Goal: Information Seeking & Learning: Learn about a topic

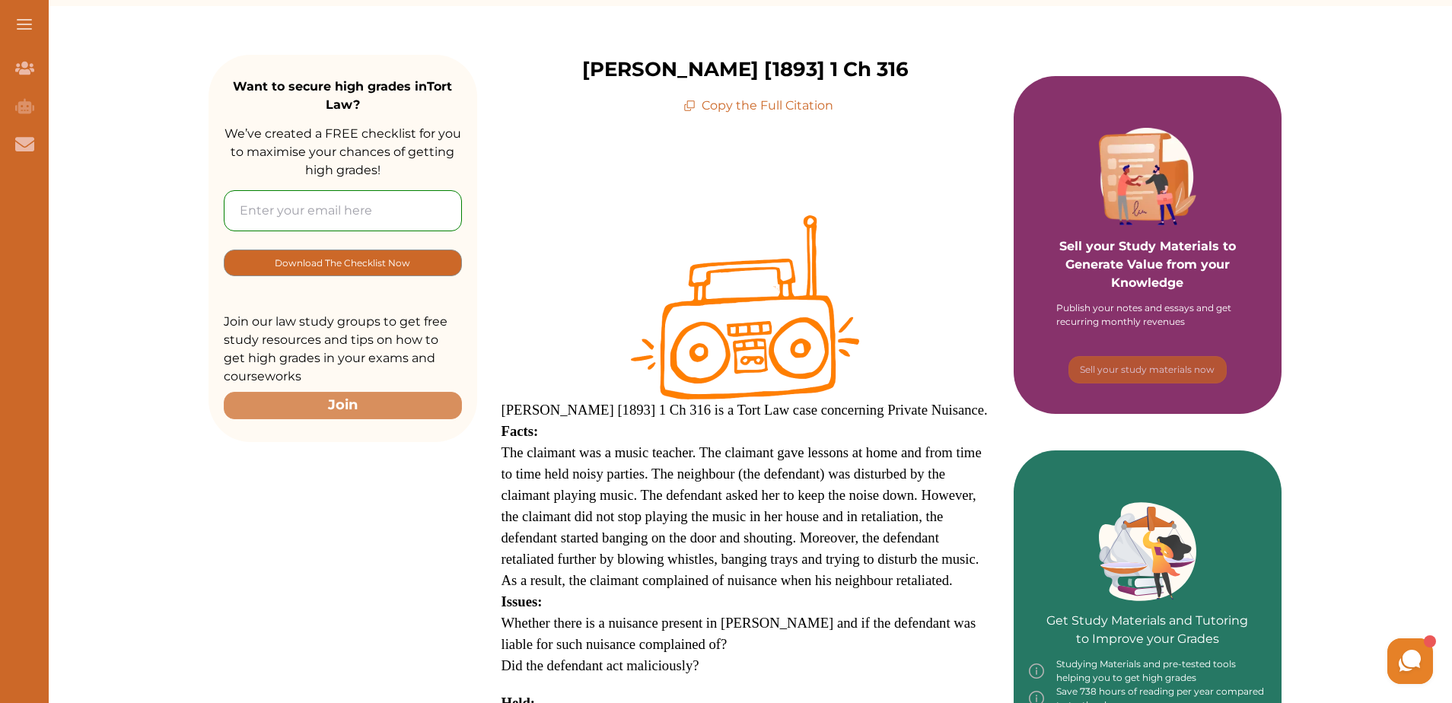
scroll to position [304, 0]
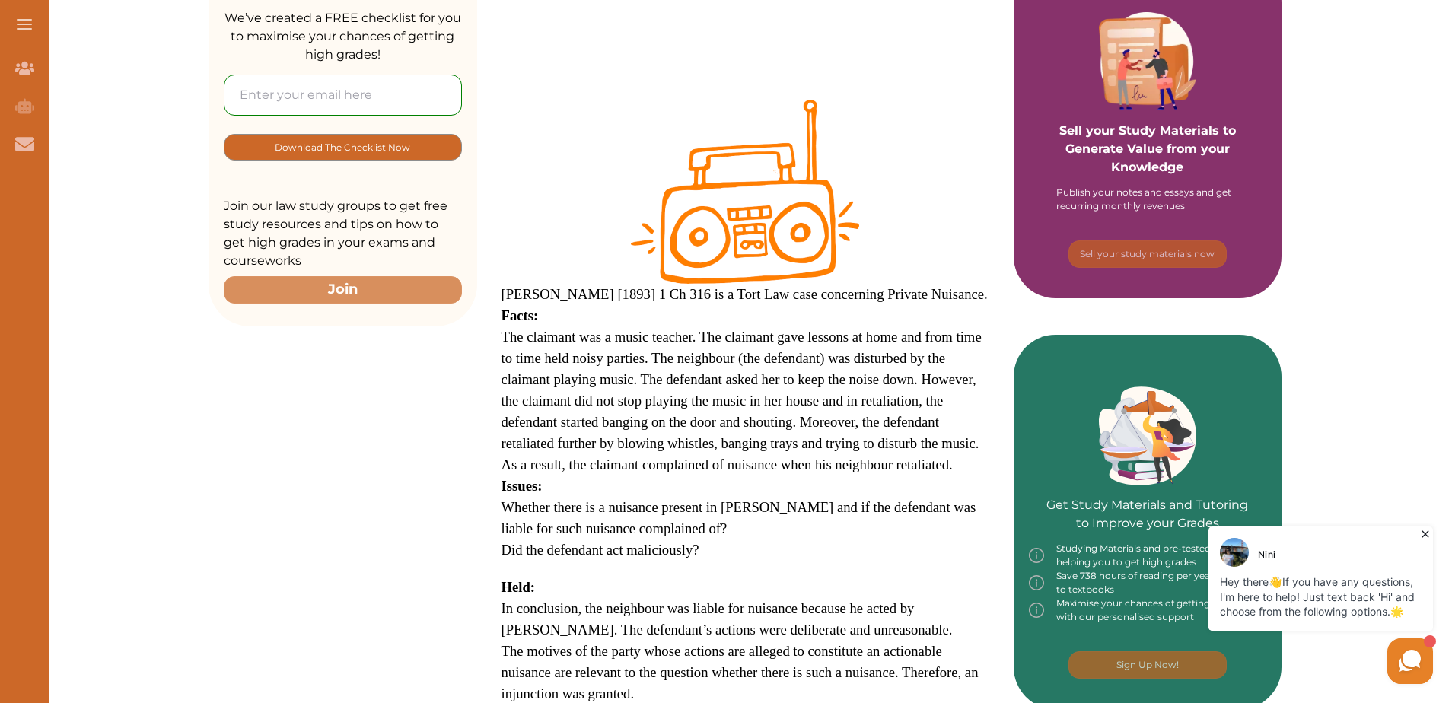
click at [578, 530] on span "Whether there is a nuisance present in [PERSON_NAME] and if the defendant was l…" at bounding box center [738, 517] width 475 height 37
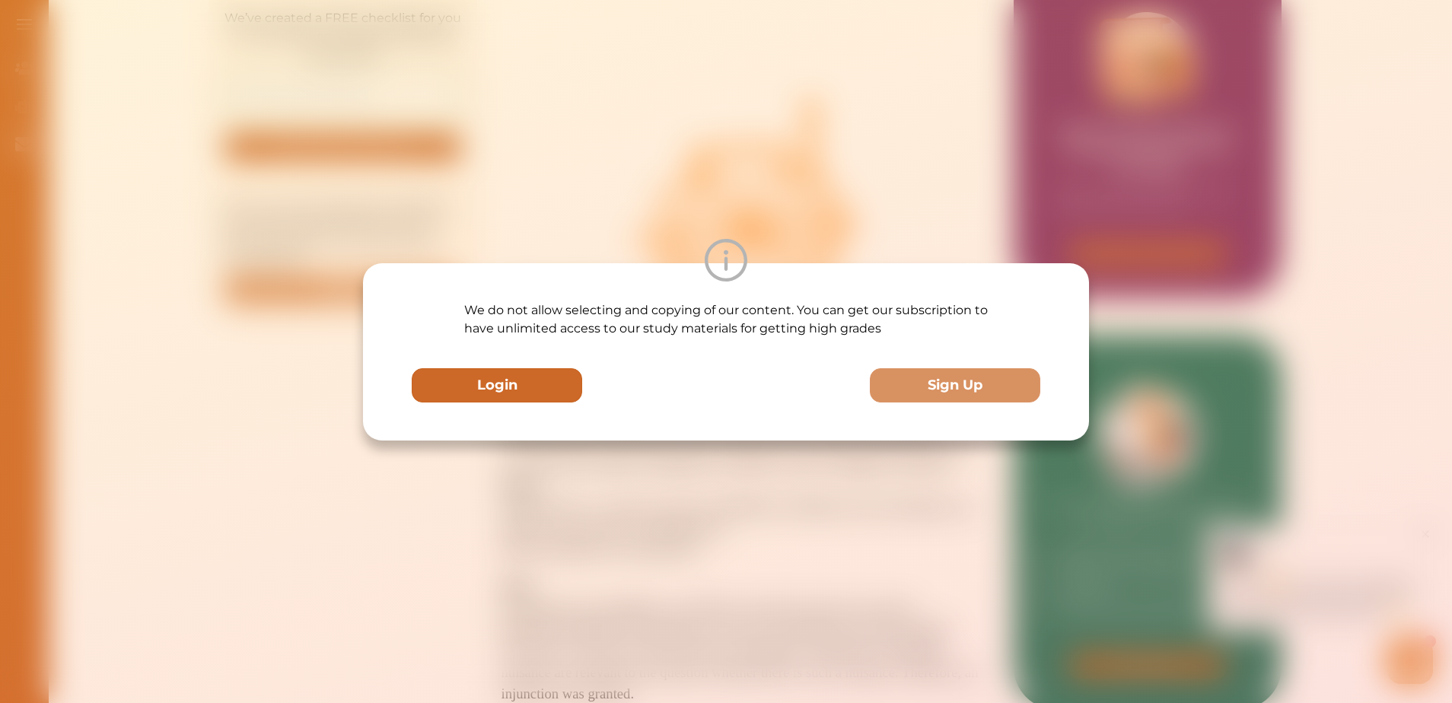
click at [518, 390] on button "Login" at bounding box center [497, 385] width 170 height 34
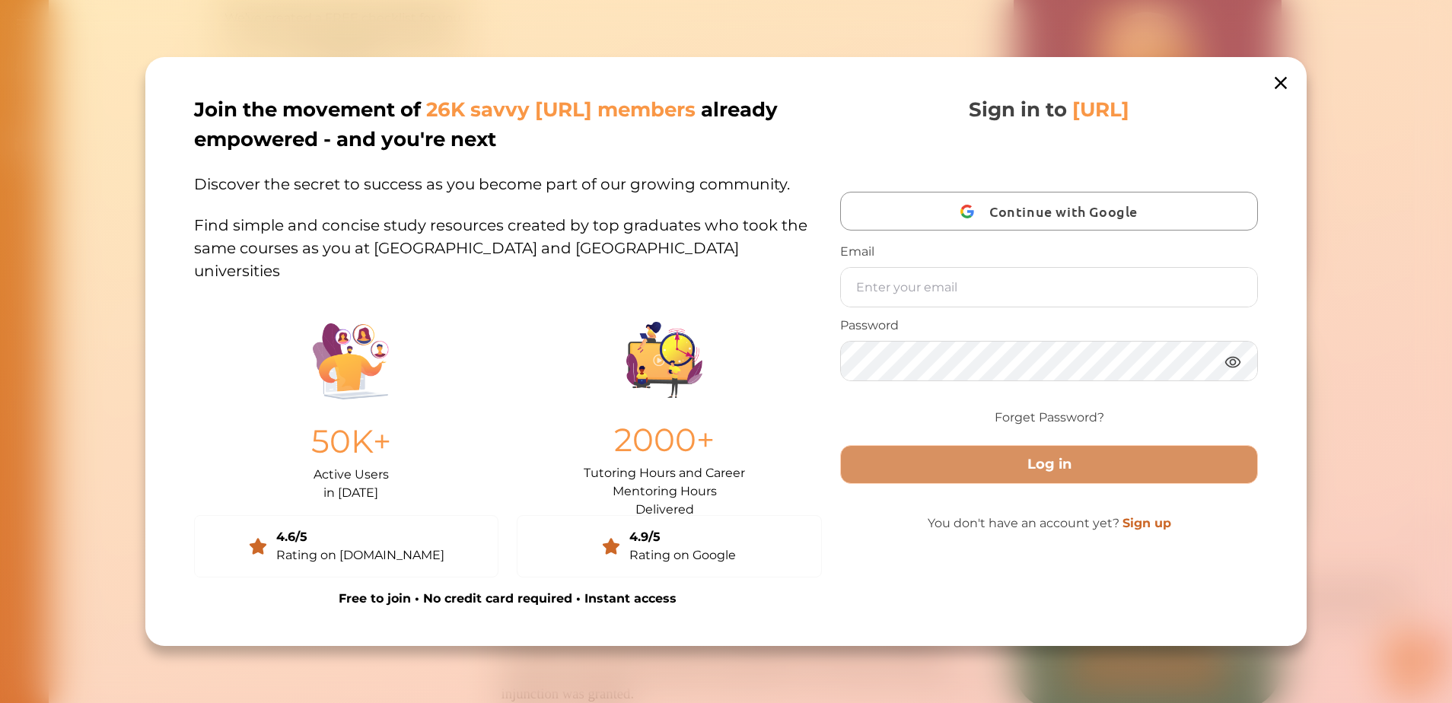
click at [1226, 32] on div "Join the movement of 26K savvy StudyCrowd.AI members already empowered - and yo…" at bounding box center [726, 351] width 1452 height 703
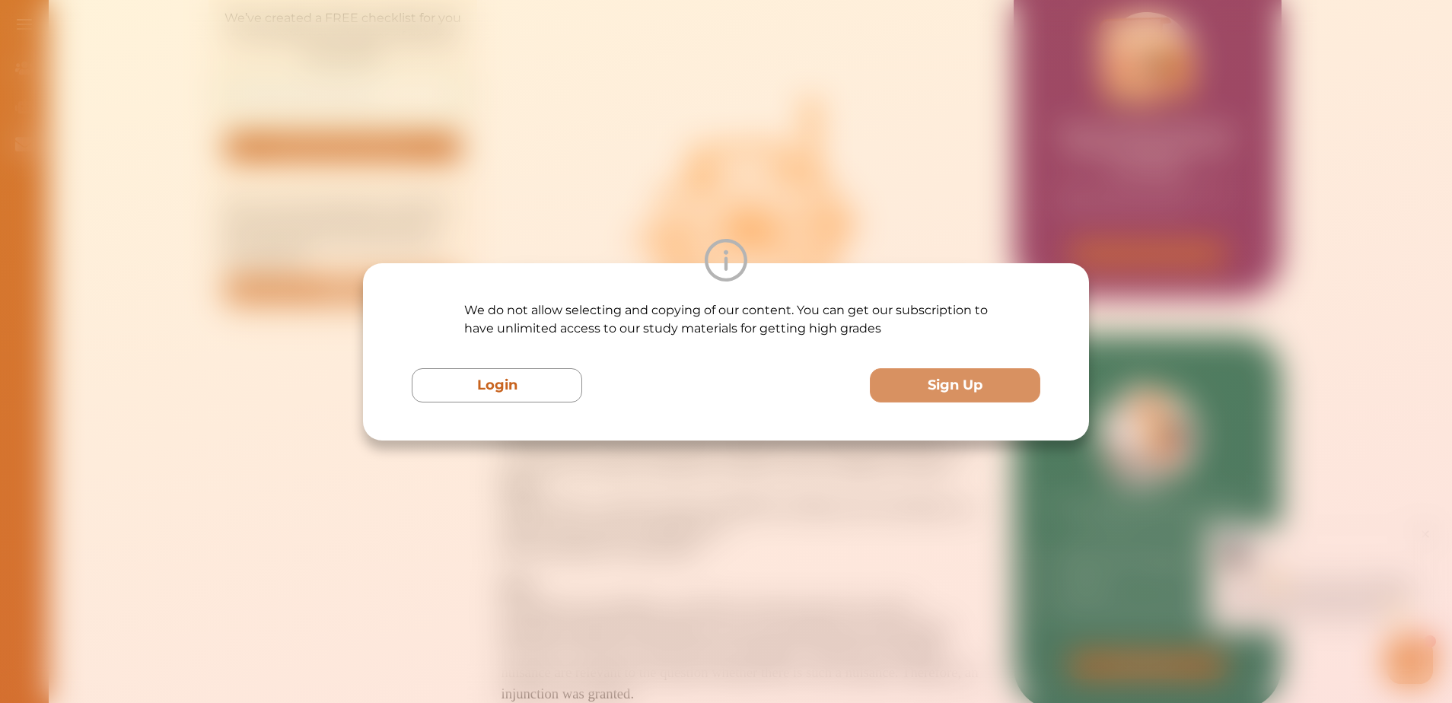
click at [1285, 94] on div "We do not allow selecting and copying of our content. You can get our subscript…" at bounding box center [726, 351] width 1452 height 703
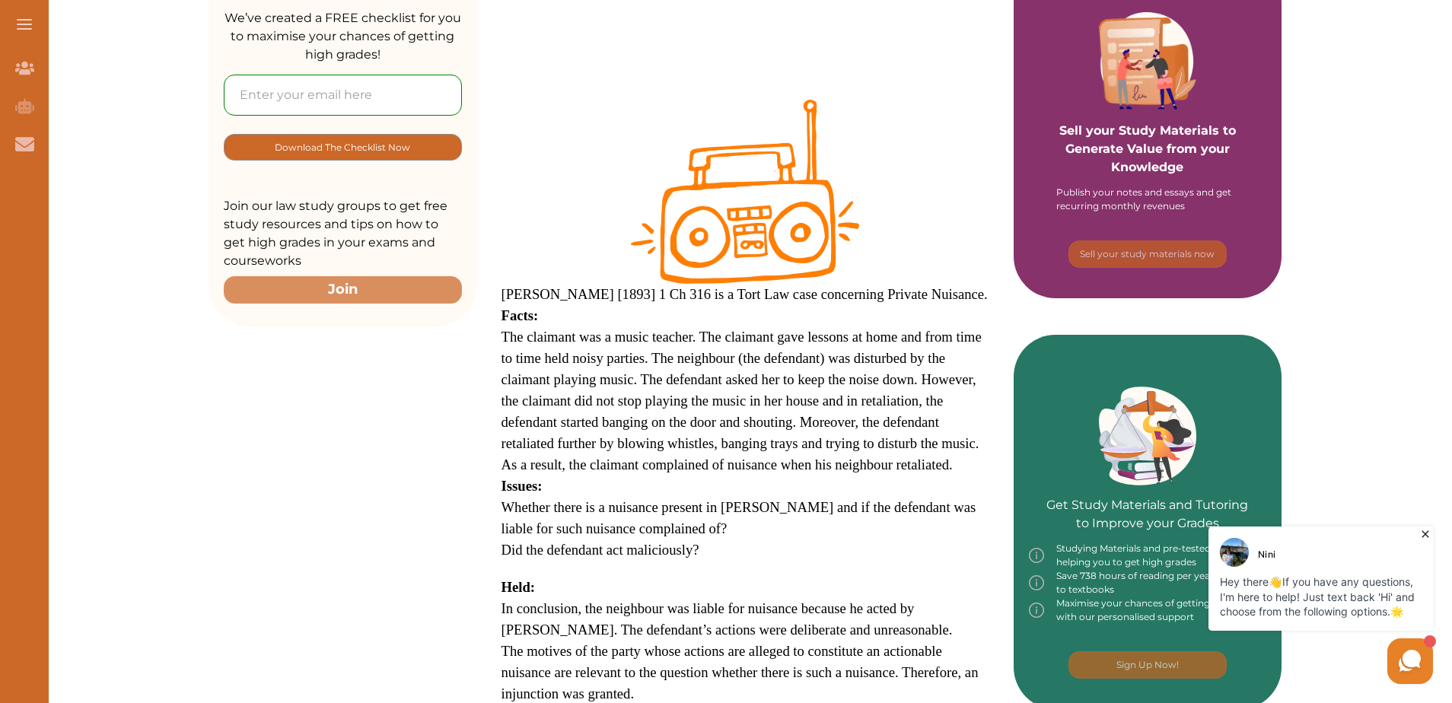
click at [793, 175] on img at bounding box center [745, 192] width 228 height 184
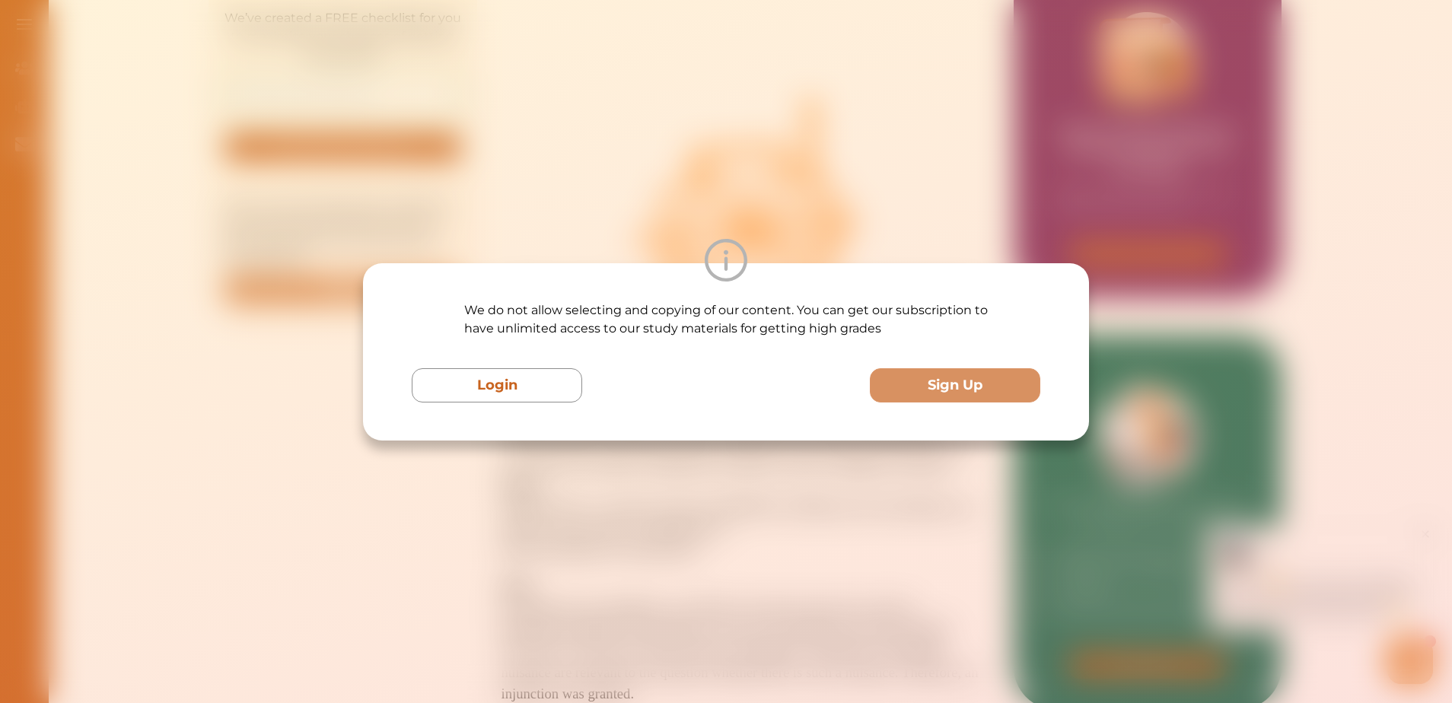
click at [853, 139] on div "We do not allow selecting and copying of our content. You can get our subscript…" at bounding box center [726, 351] width 1452 height 703
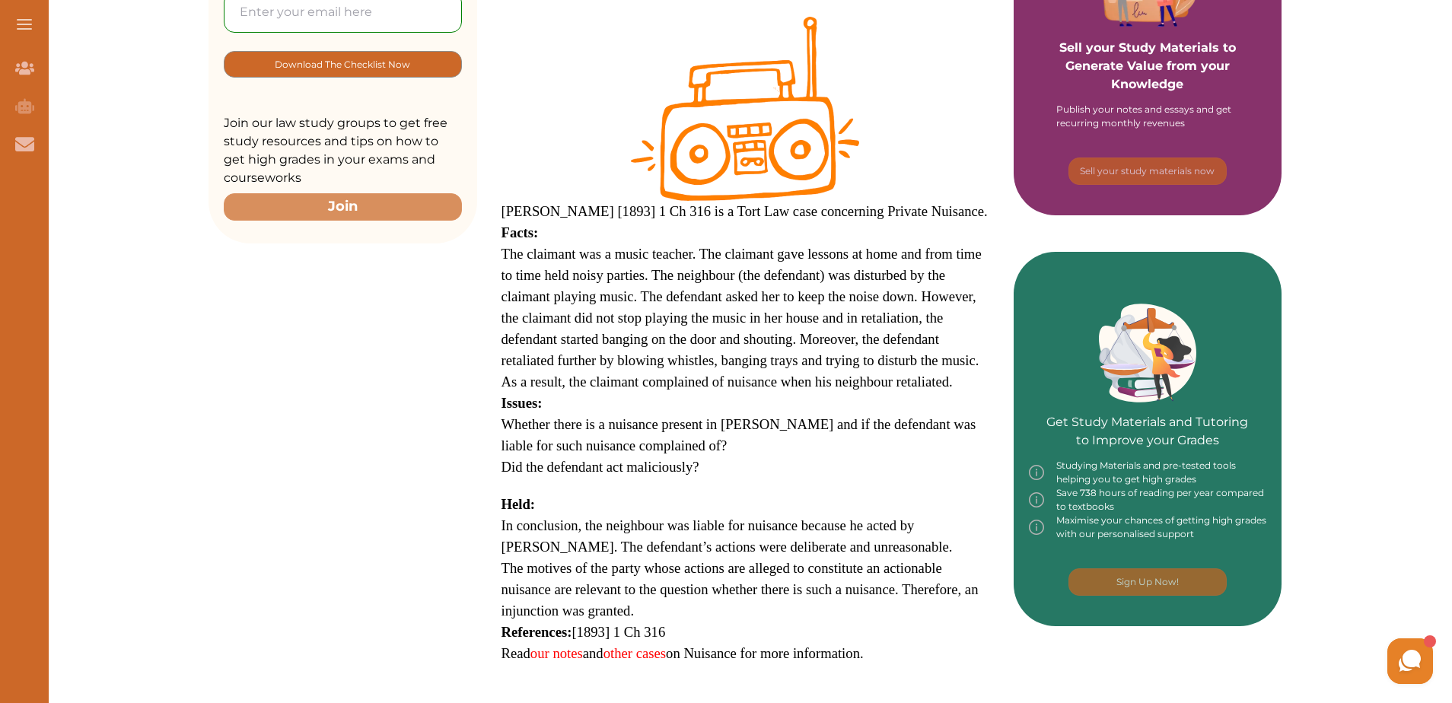
scroll to position [457, 0]
